Goal: Use online tool/utility: Utilize a website feature to perform a specific function

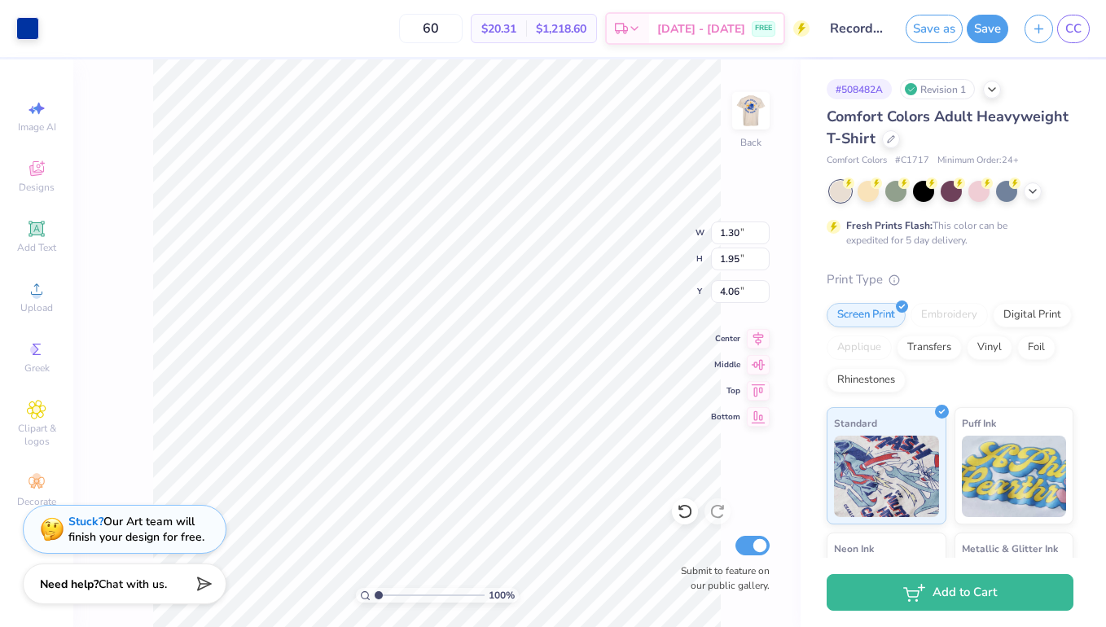
type input "7.00"
type input "7.31"
type input "3.00"
click at [1039, 313] on div "Digital Print" at bounding box center [1031, 312] width 79 height 24
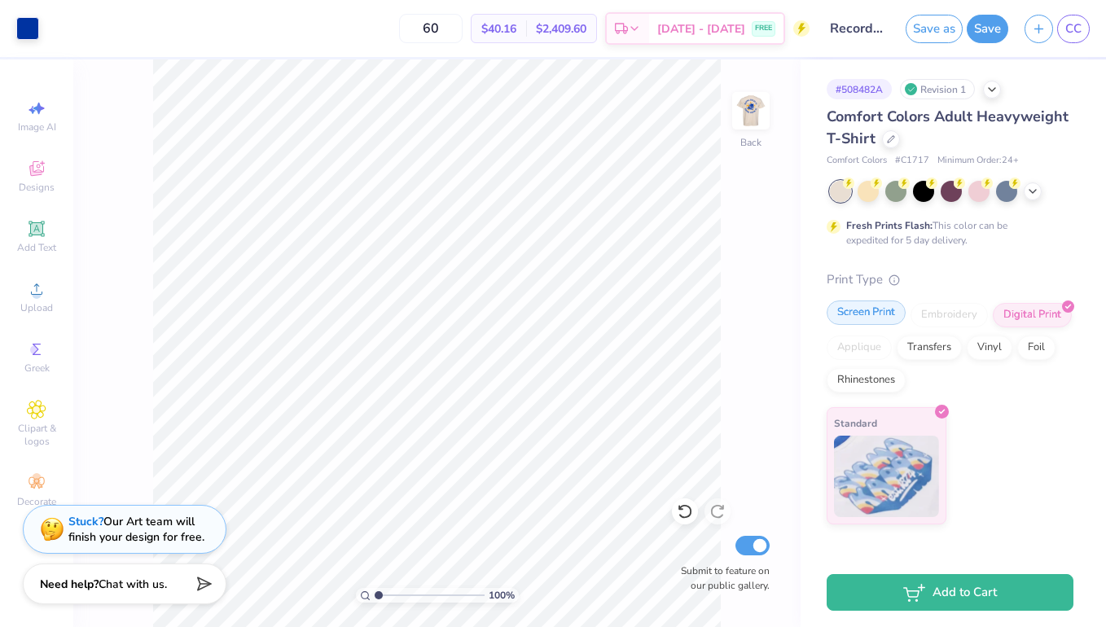
click at [883, 319] on div "Screen Print" at bounding box center [865, 312] width 79 height 24
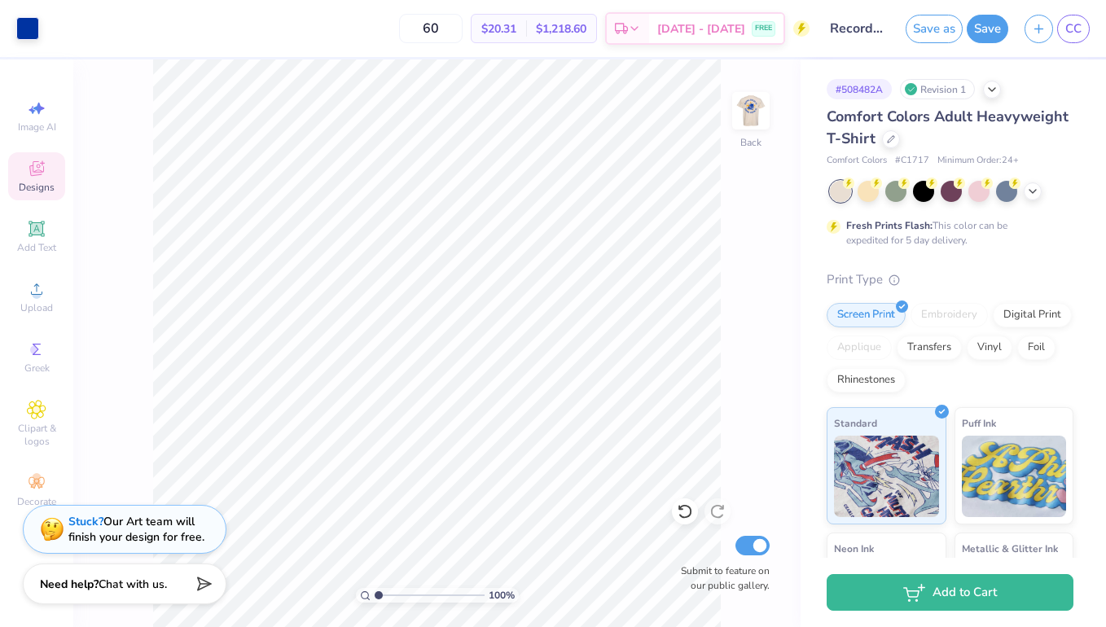
click at [42, 193] on span "Designs" at bounding box center [37, 187] width 36 height 13
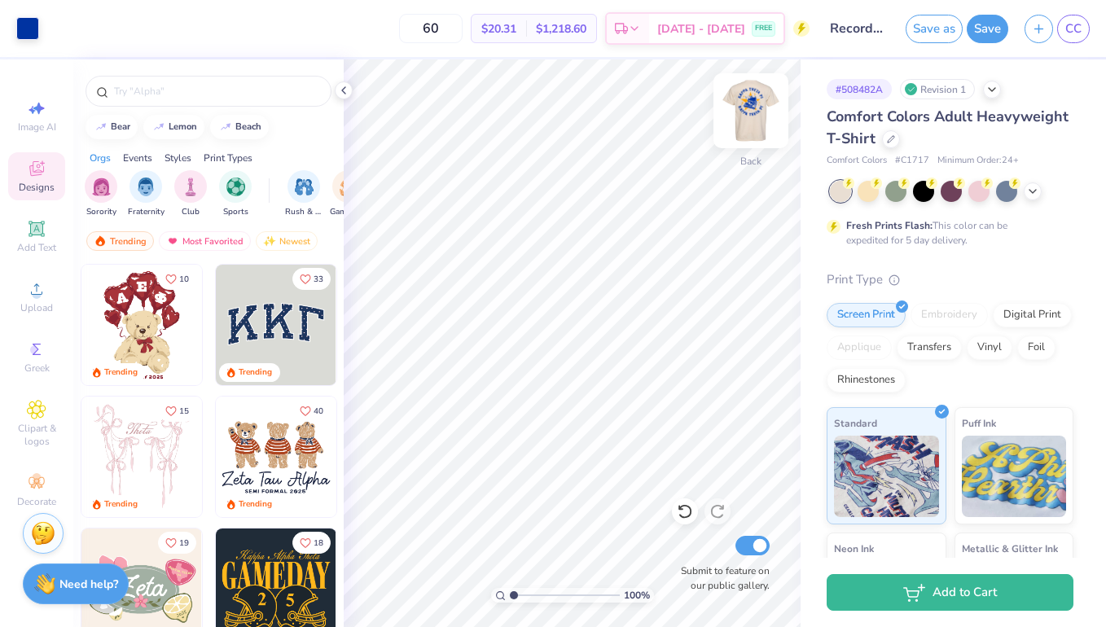
click at [749, 120] on img at bounding box center [750, 110] width 65 height 65
type input "1.51"
type input "1.52"
type input "4.58"
type input "0.64"
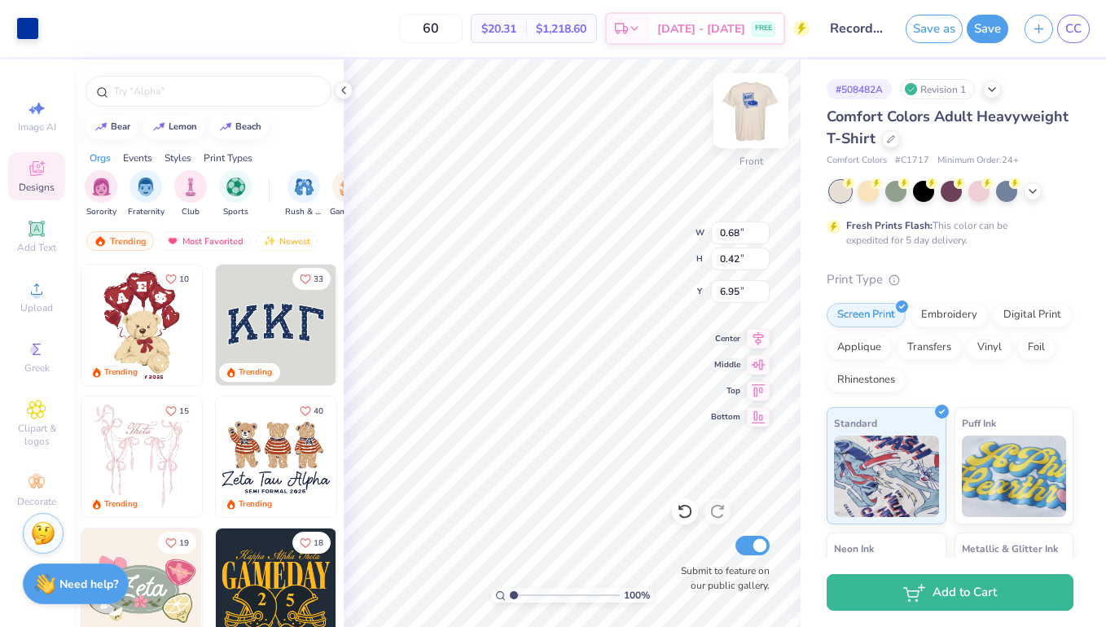
type input "7.00"
